Goal: Find specific page/section: Find specific page/section

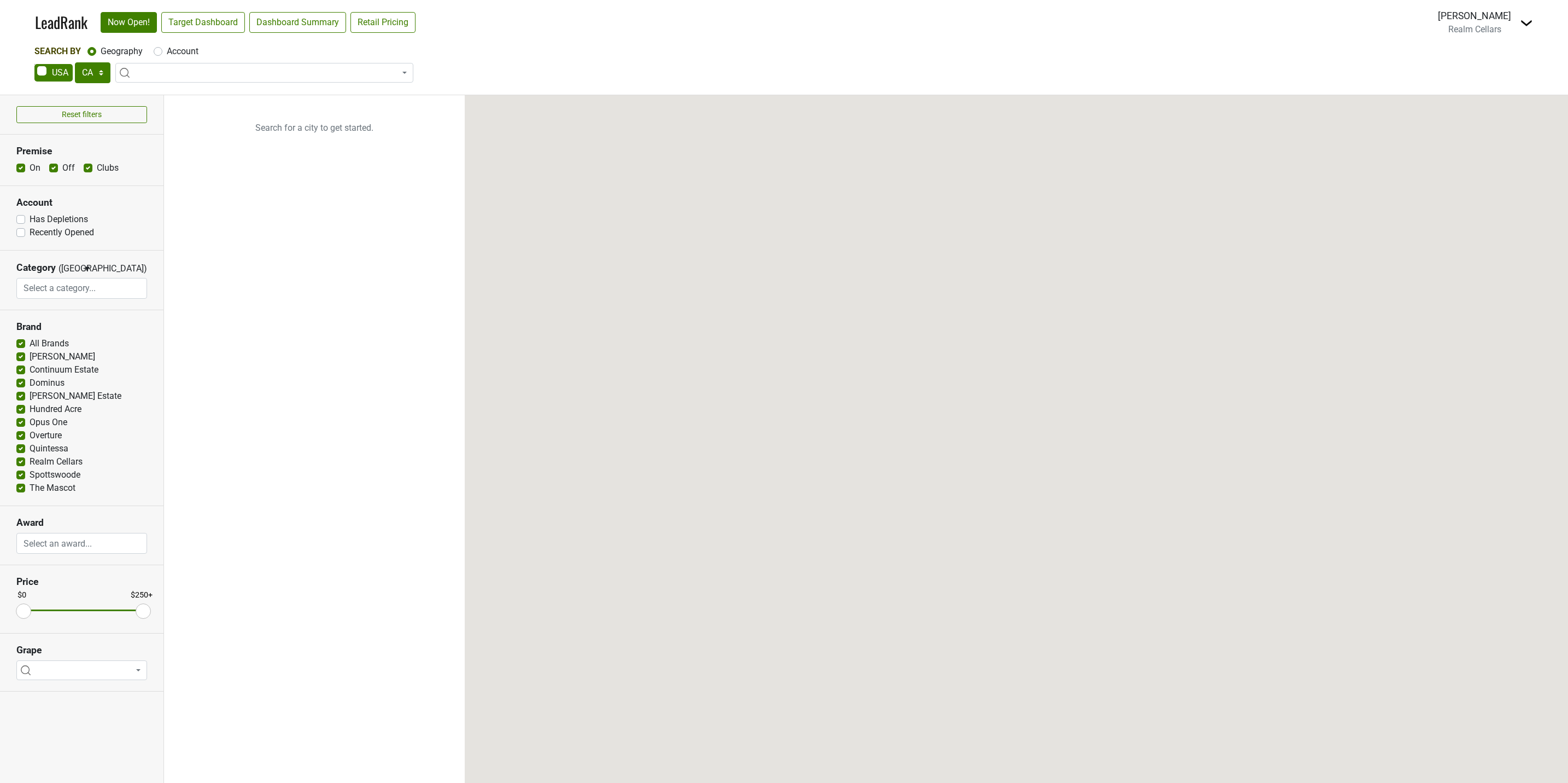
select select "CA"
select select
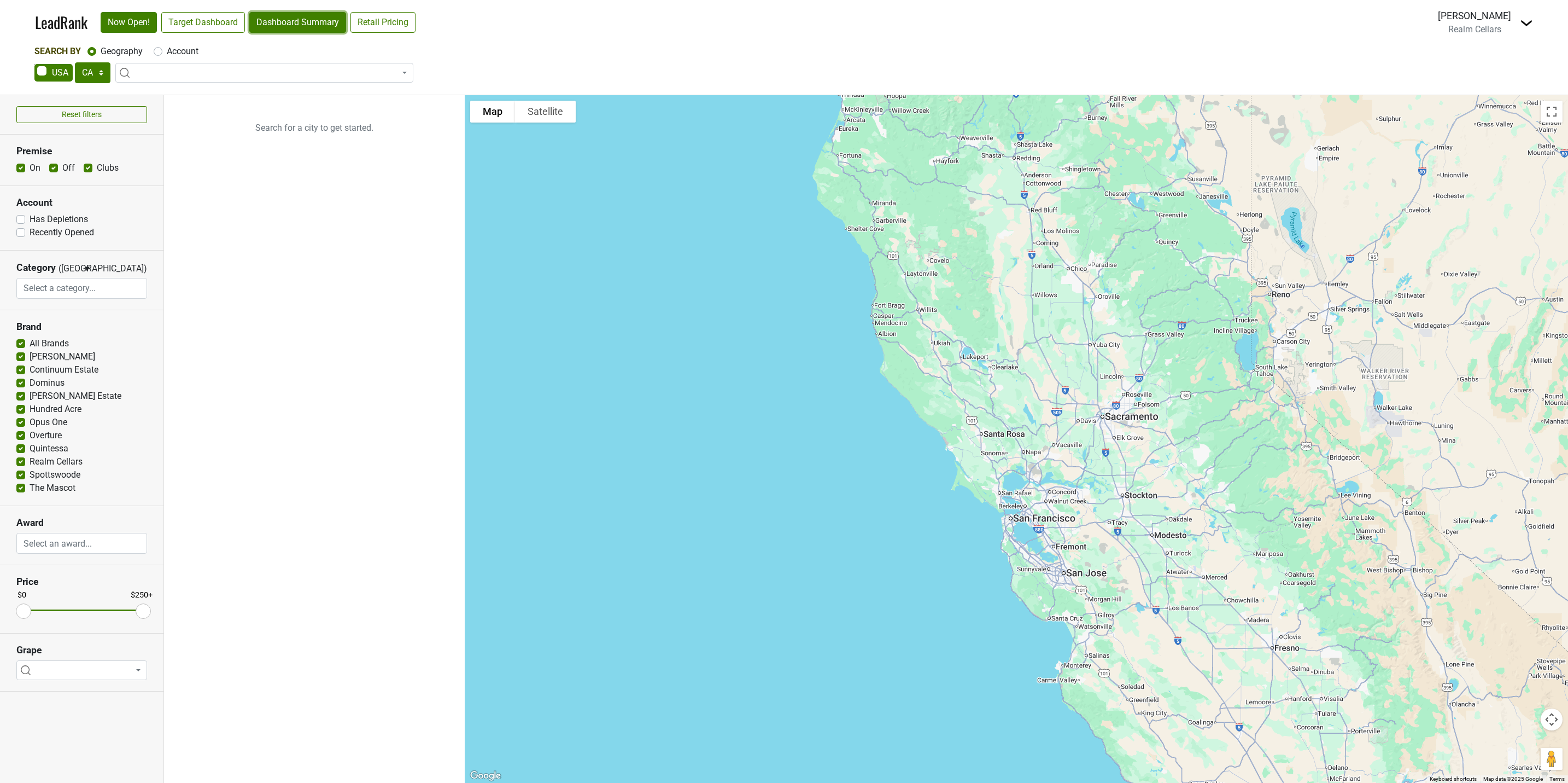
click at [289, 20] on link "Dashboard Summary" at bounding box center [297, 22] width 97 height 21
click at [212, 23] on link "Target Dashboard" at bounding box center [203, 22] width 84 height 21
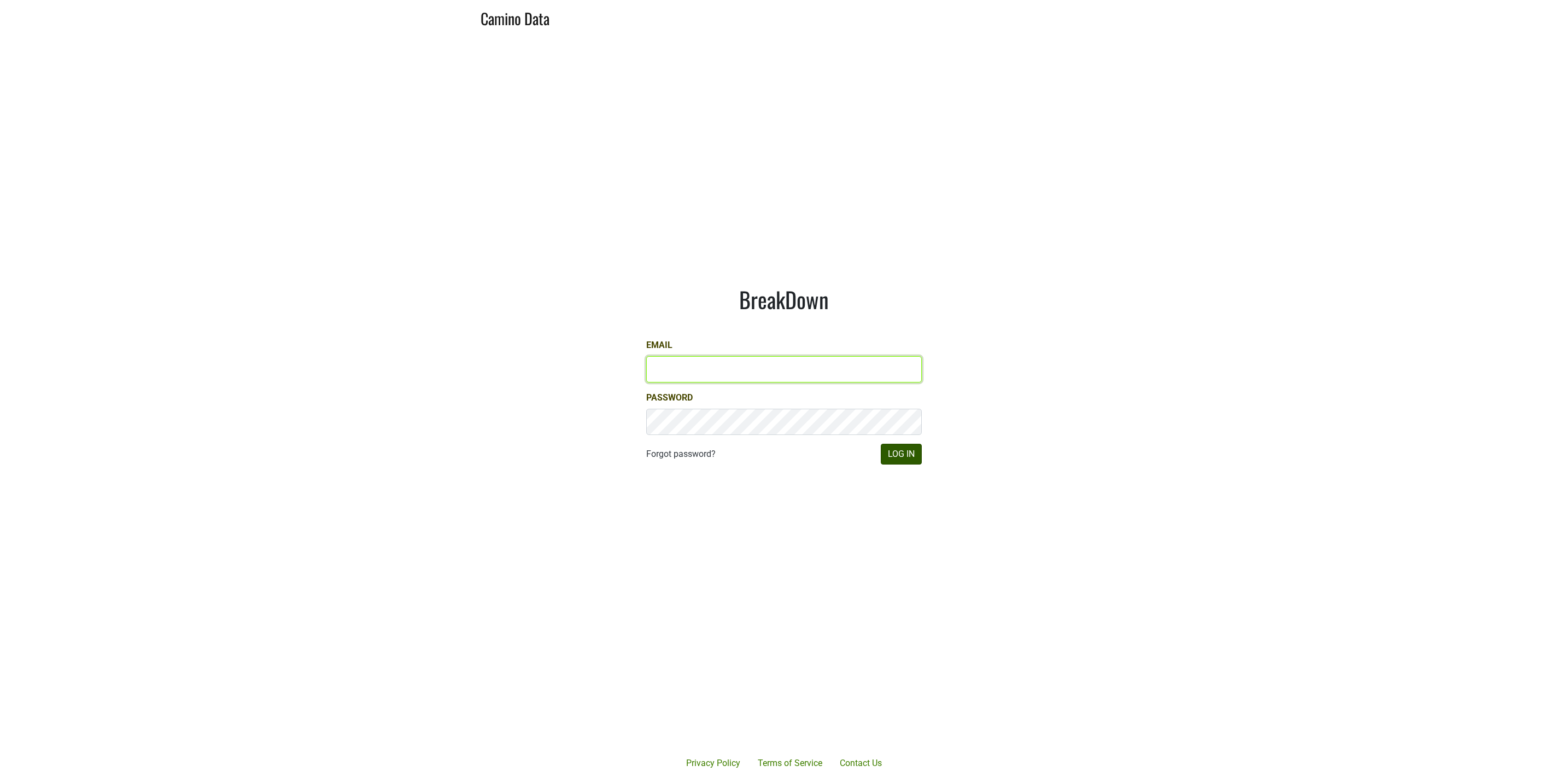
type input "JRANCE@REALMCELLARS.COM"
click at [897, 455] on button "Log In" at bounding box center [901, 454] width 41 height 21
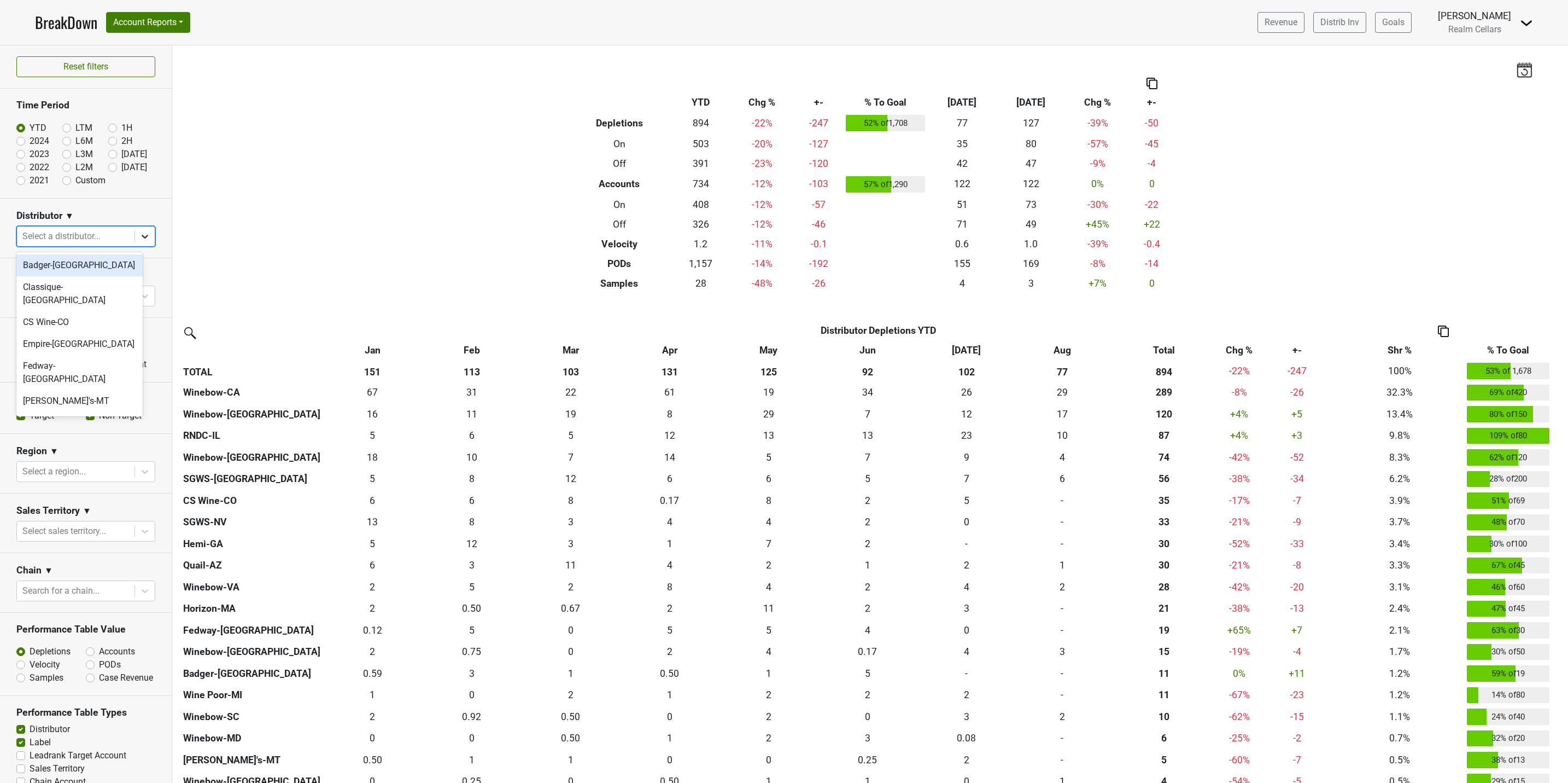
click at [141, 238] on icon at bounding box center [145, 236] width 6 height 4
click at [117, 313] on div "CS Wine-CO" at bounding box center [79, 322] width 126 height 22
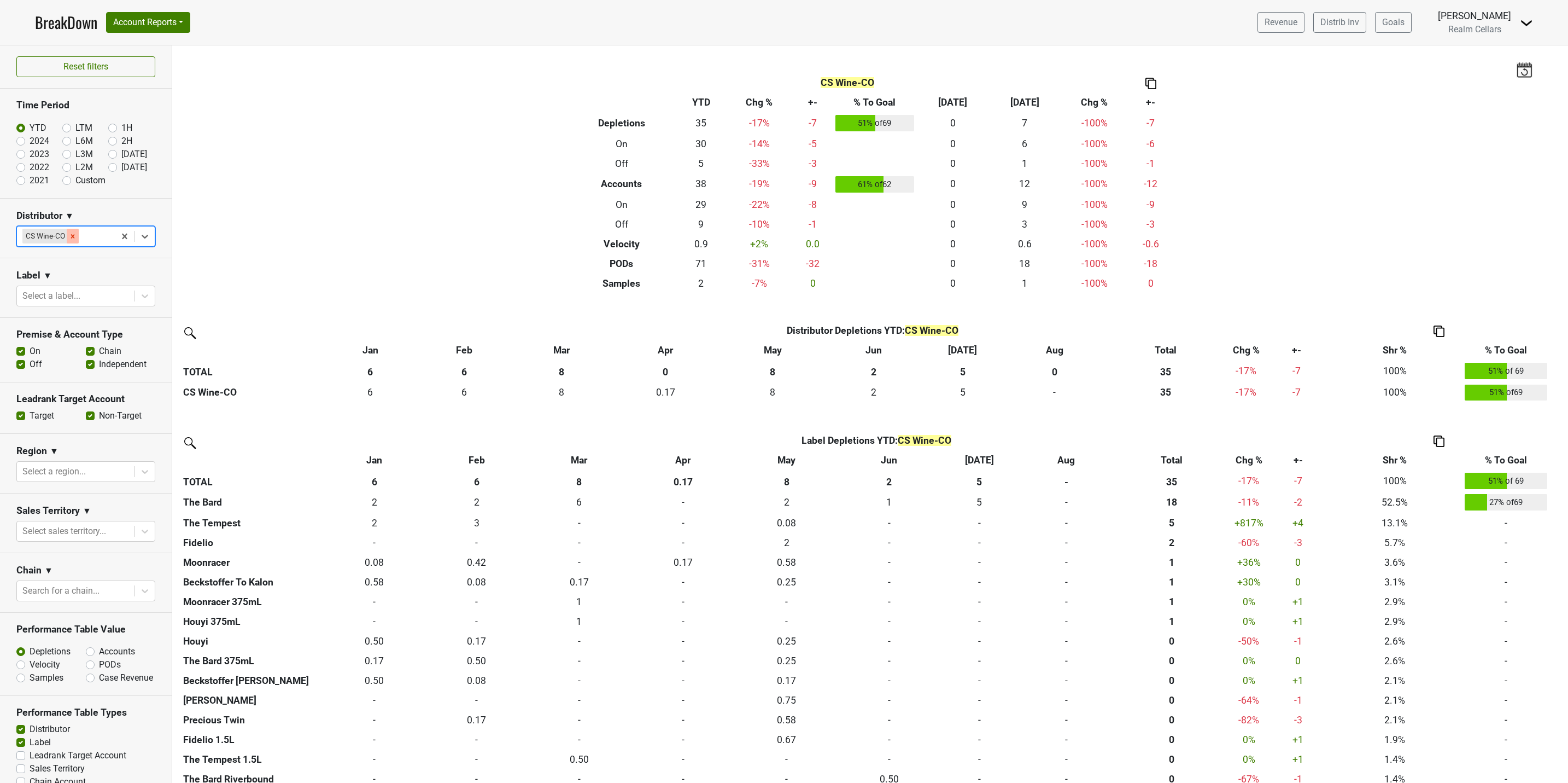
click at [70, 235] on icon "Remove CS Wine-CO" at bounding box center [73, 236] width 8 height 8
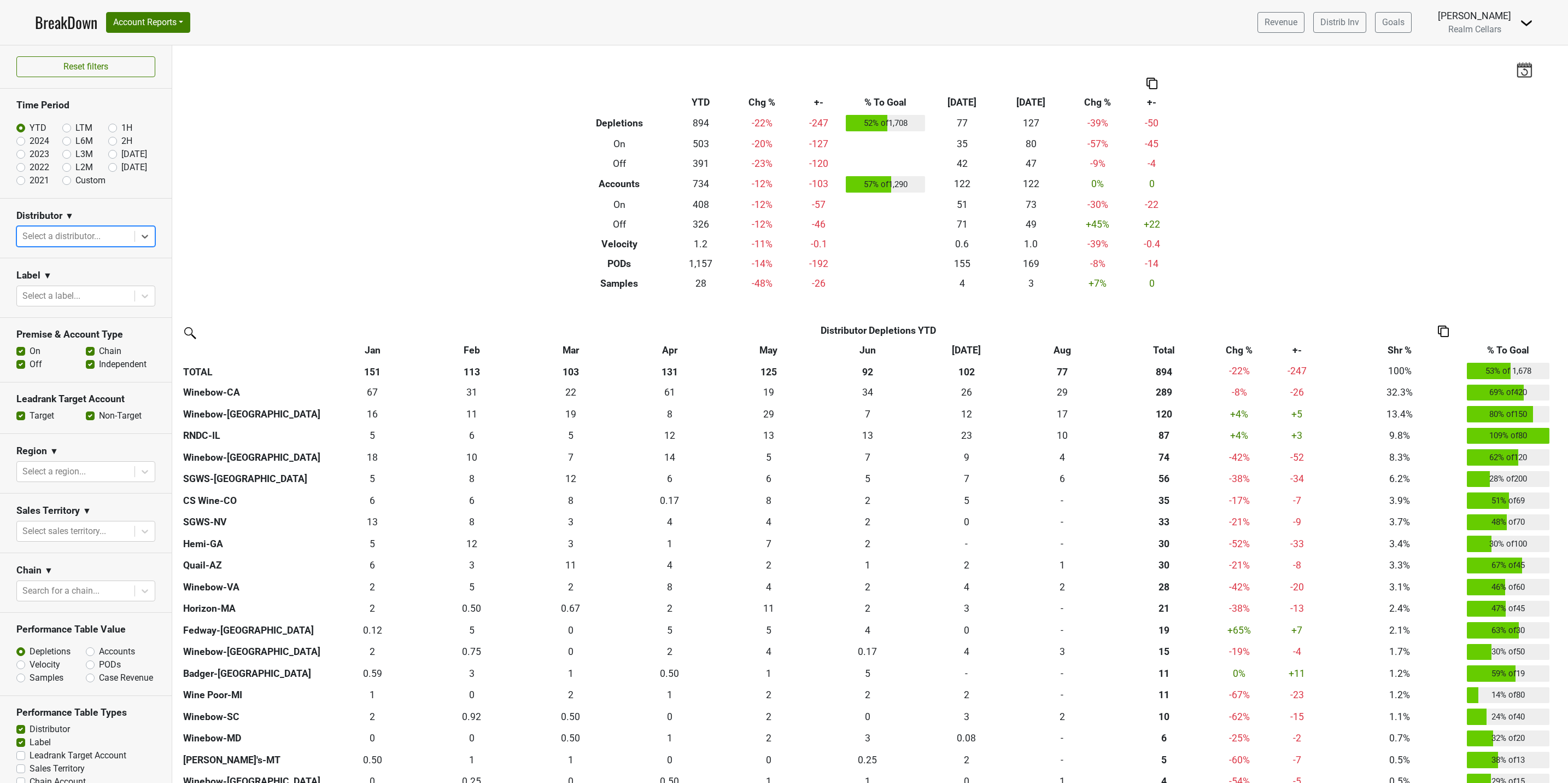
click at [139, 235] on icon at bounding box center [145, 236] width 11 height 11
click at [74, 423] on div "SGWS-NV" at bounding box center [79, 434] width 126 height 22
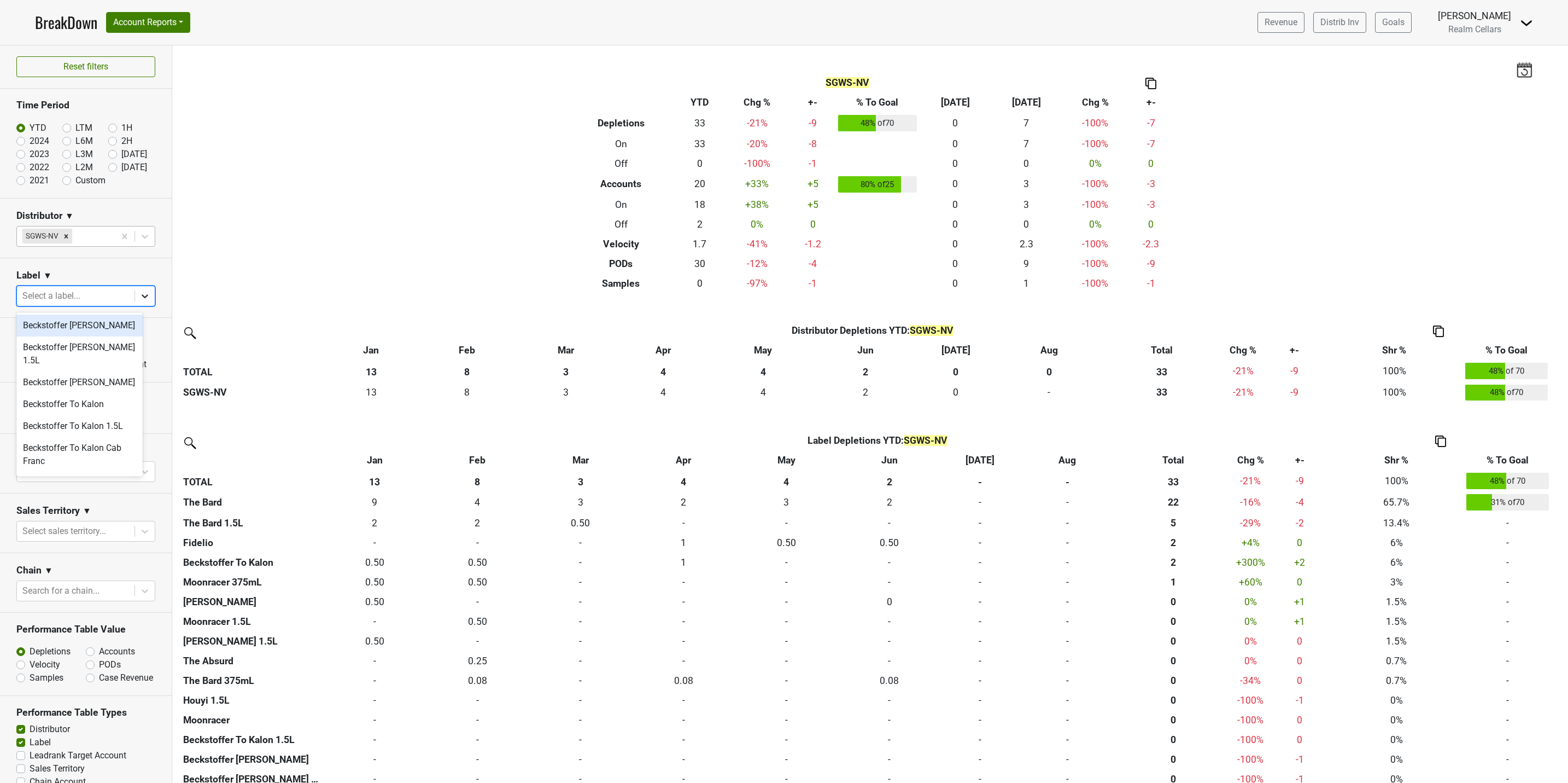
click at [139, 294] on icon at bounding box center [145, 295] width 11 height 11
